Goal: Complete application form

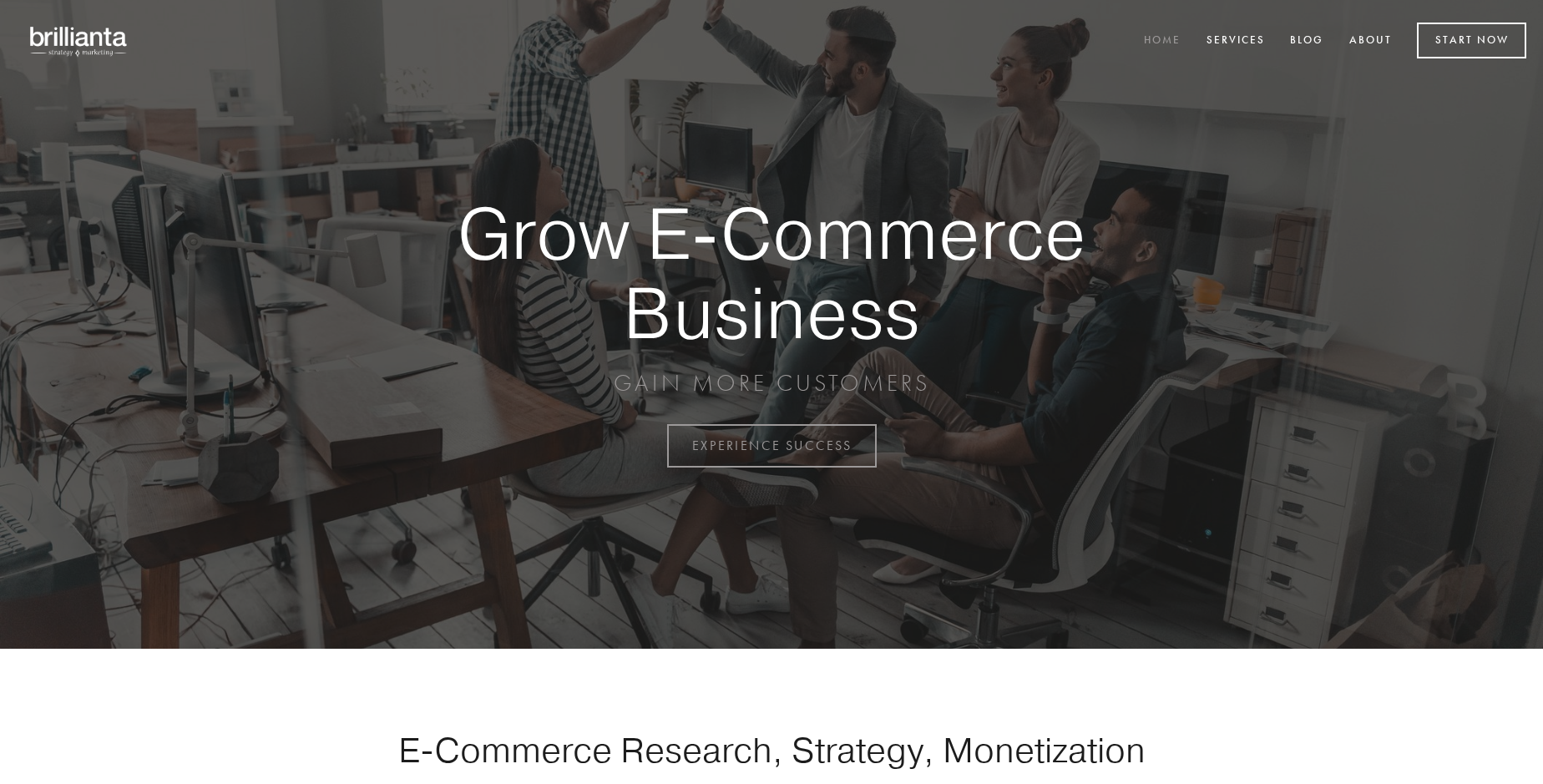
scroll to position [4377, 0]
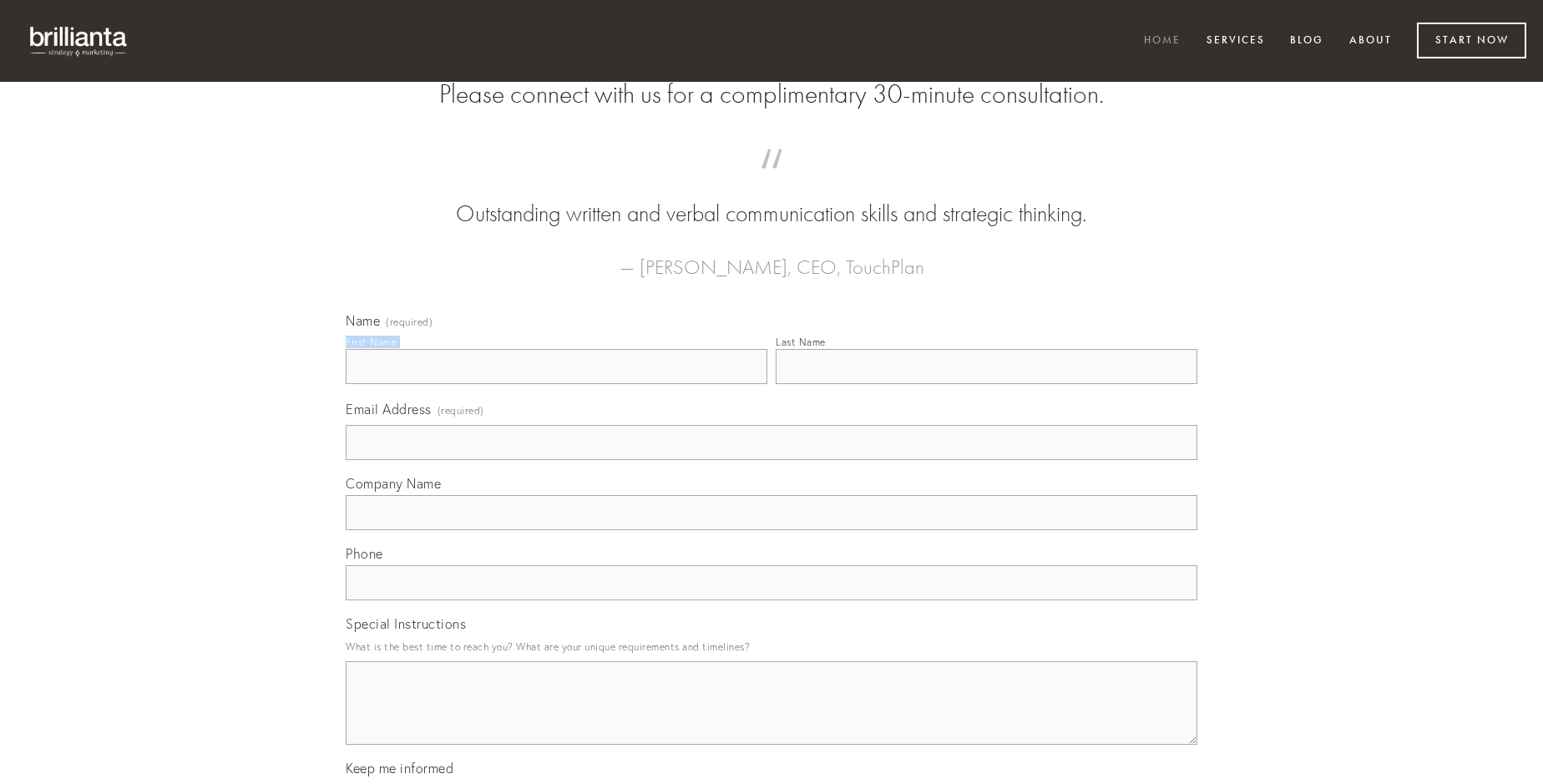
type input "[PERSON_NAME]"
click at [986, 384] on input "Last Name" at bounding box center [986, 366] width 422 height 35
type input "[PERSON_NAME]"
click at [772, 460] on input "Email Address (required)" at bounding box center [771, 442] width 852 height 35
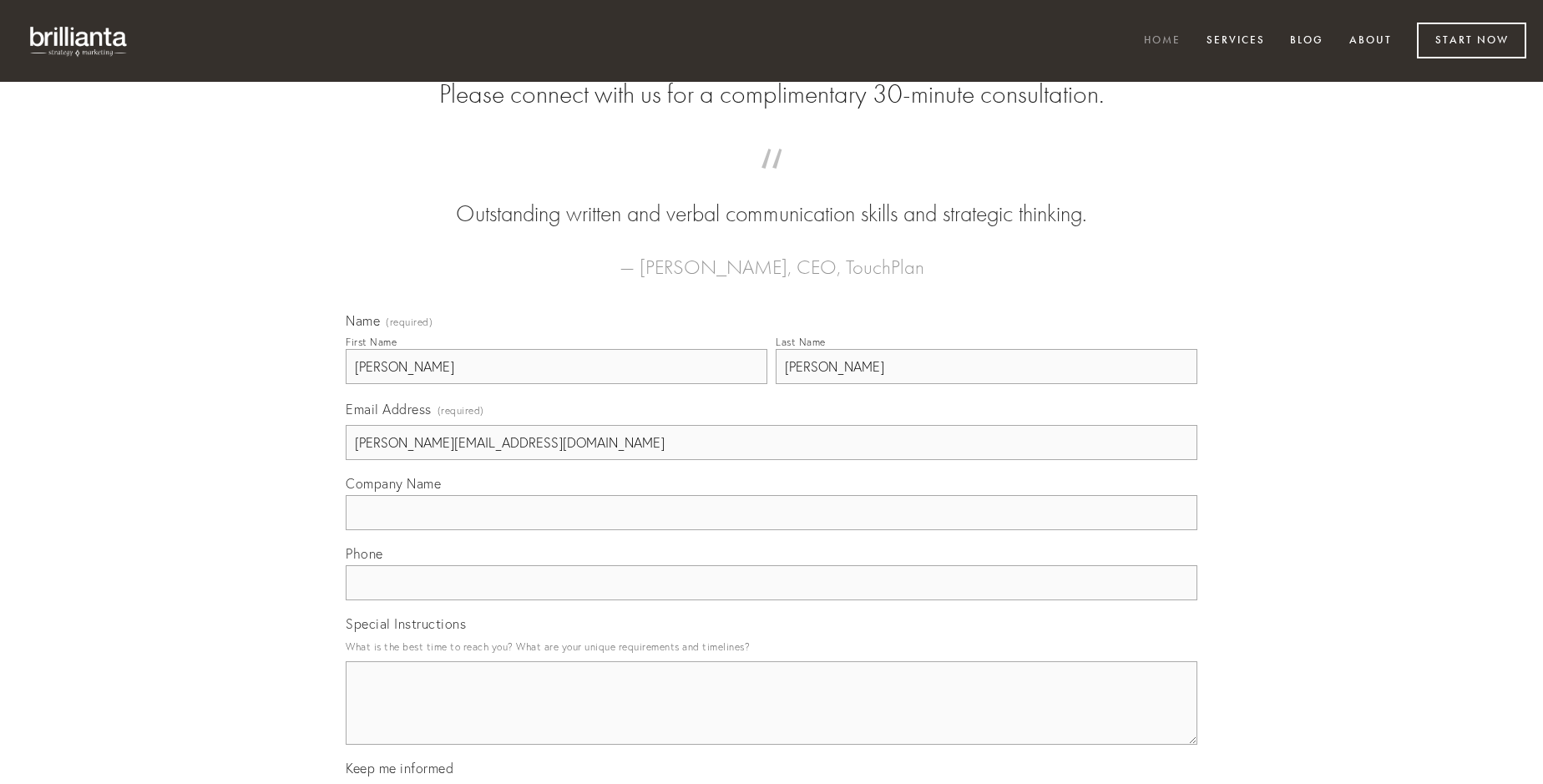
type input "[PERSON_NAME][EMAIL_ADDRESS][DOMAIN_NAME]"
click at [772, 530] on input "Company Name" at bounding box center [771, 512] width 852 height 35
type input "colligo"
click at [772, 600] on input "text" at bounding box center [771, 583] width 852 height 35
click at [772, 718] on textarea "Special Instructions" at bounding box center [771, 703] width 852 height 83
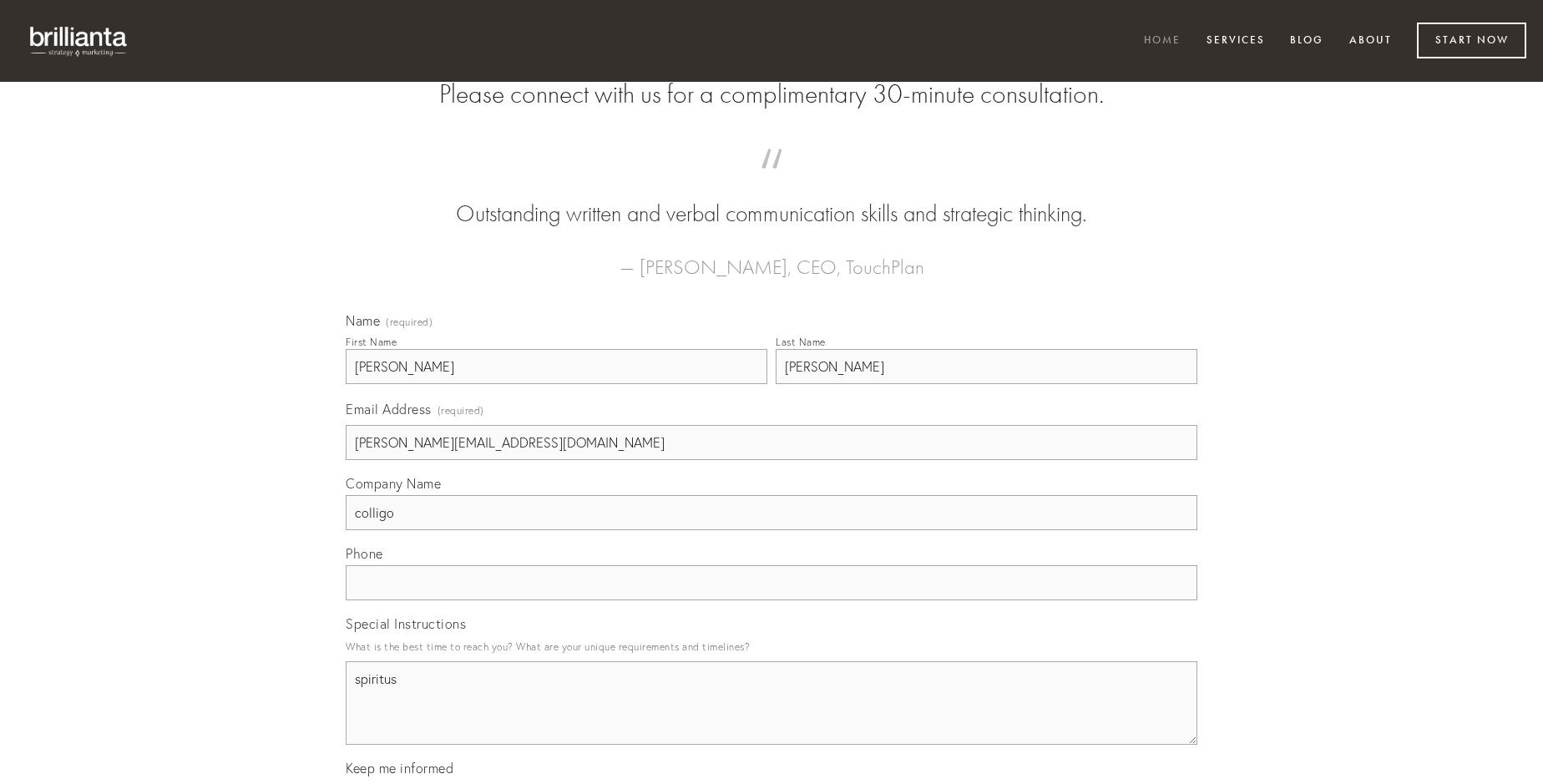
type textarea "spiritus"
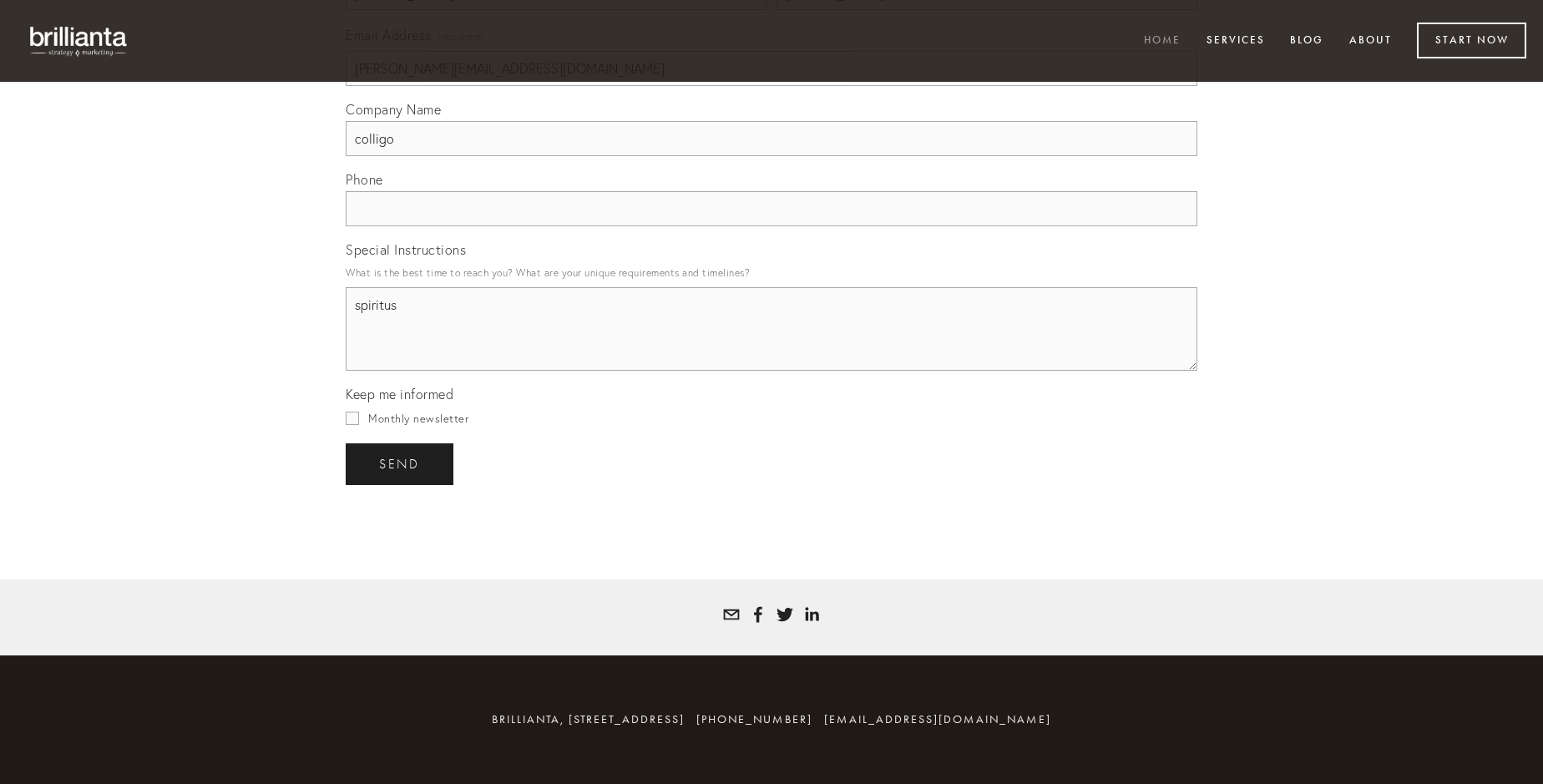
click at [401, 464] on span "send" at bounding box center [399, 464] width 41 height 15
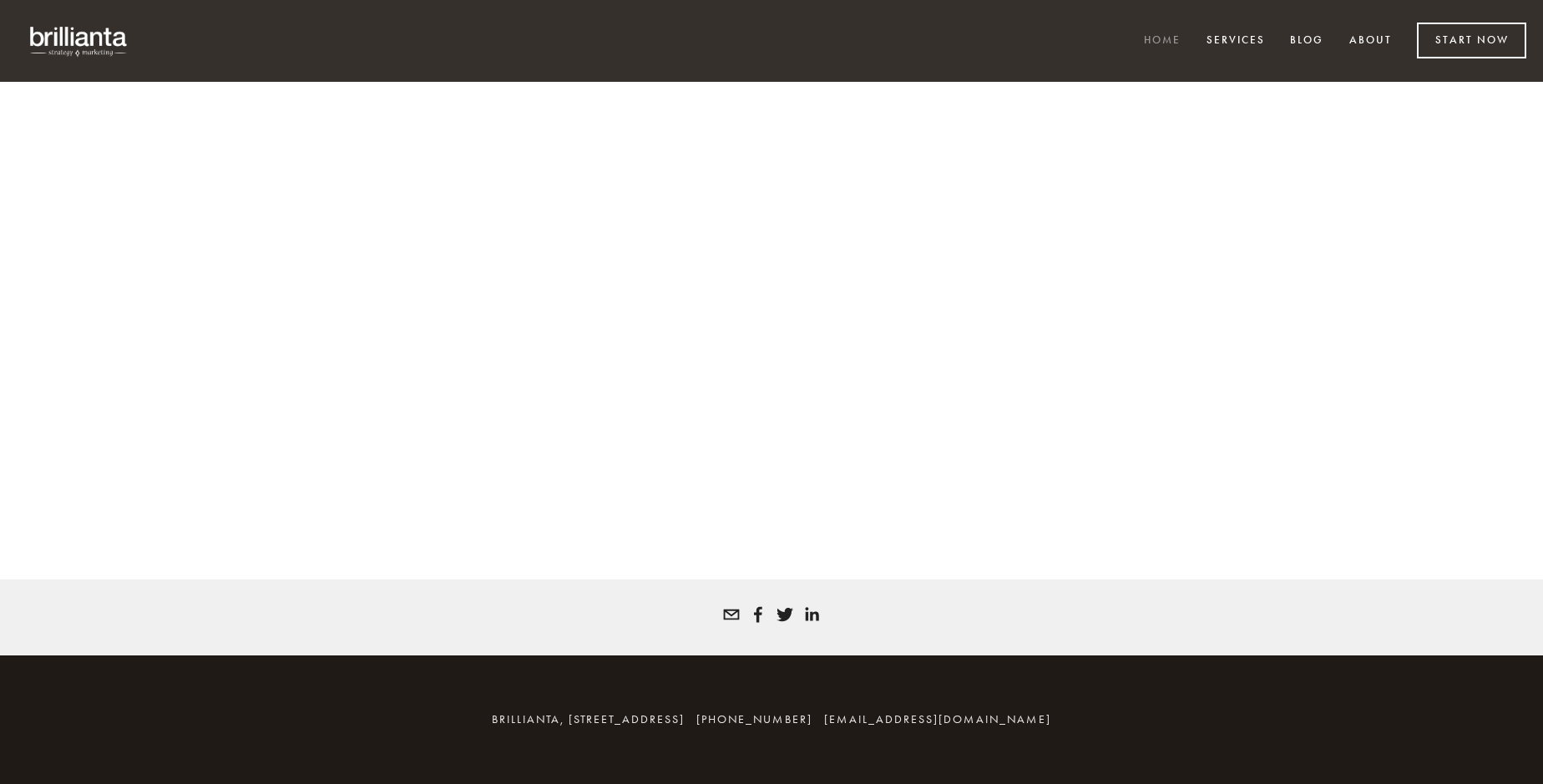
scroll to position [4354, 0]
